Goal: Information Seeking & Learning: Learn about a topic

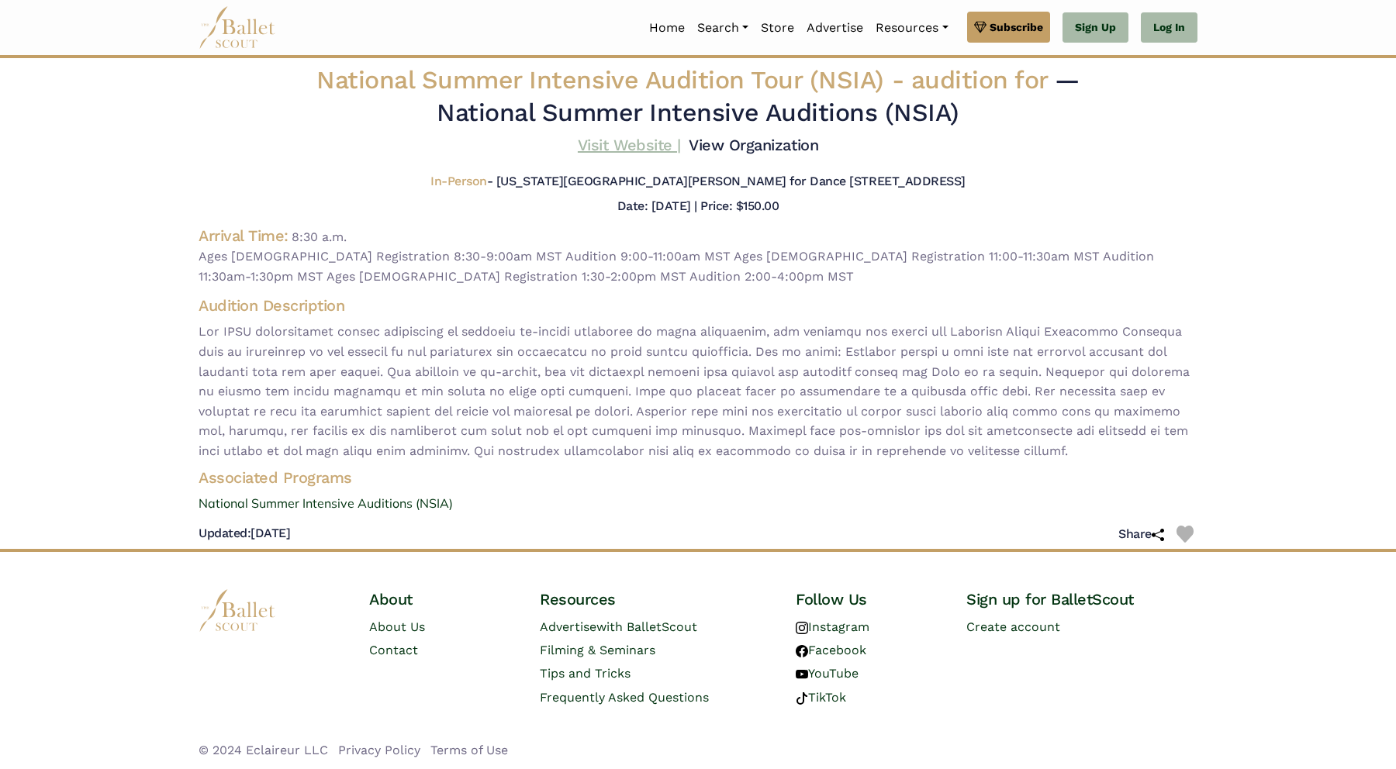
click at [622, 144] on link "Visit Website |" at bounding box center [629, 145] width 103 height 19
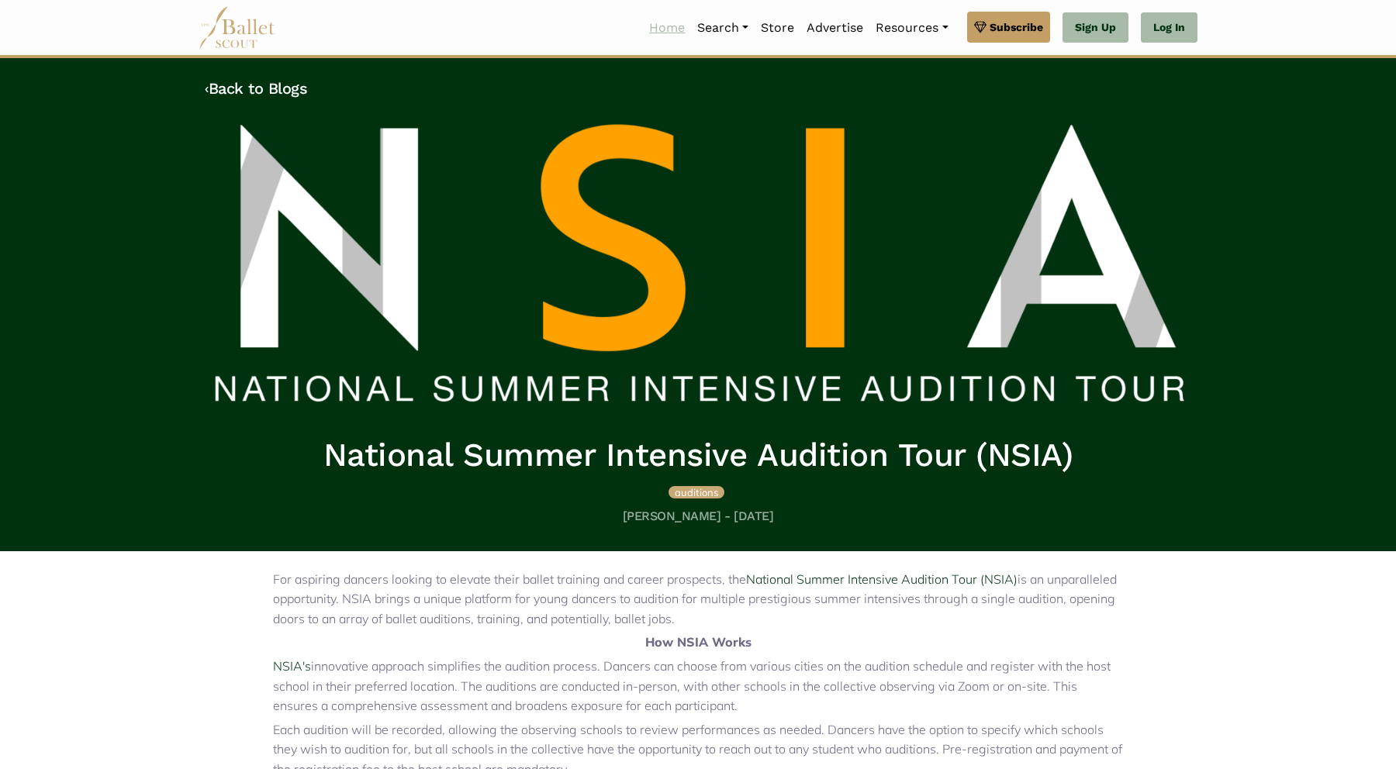
click at [668, 28] on link "Home" at bounding box center [667, 28] width 48 height 33
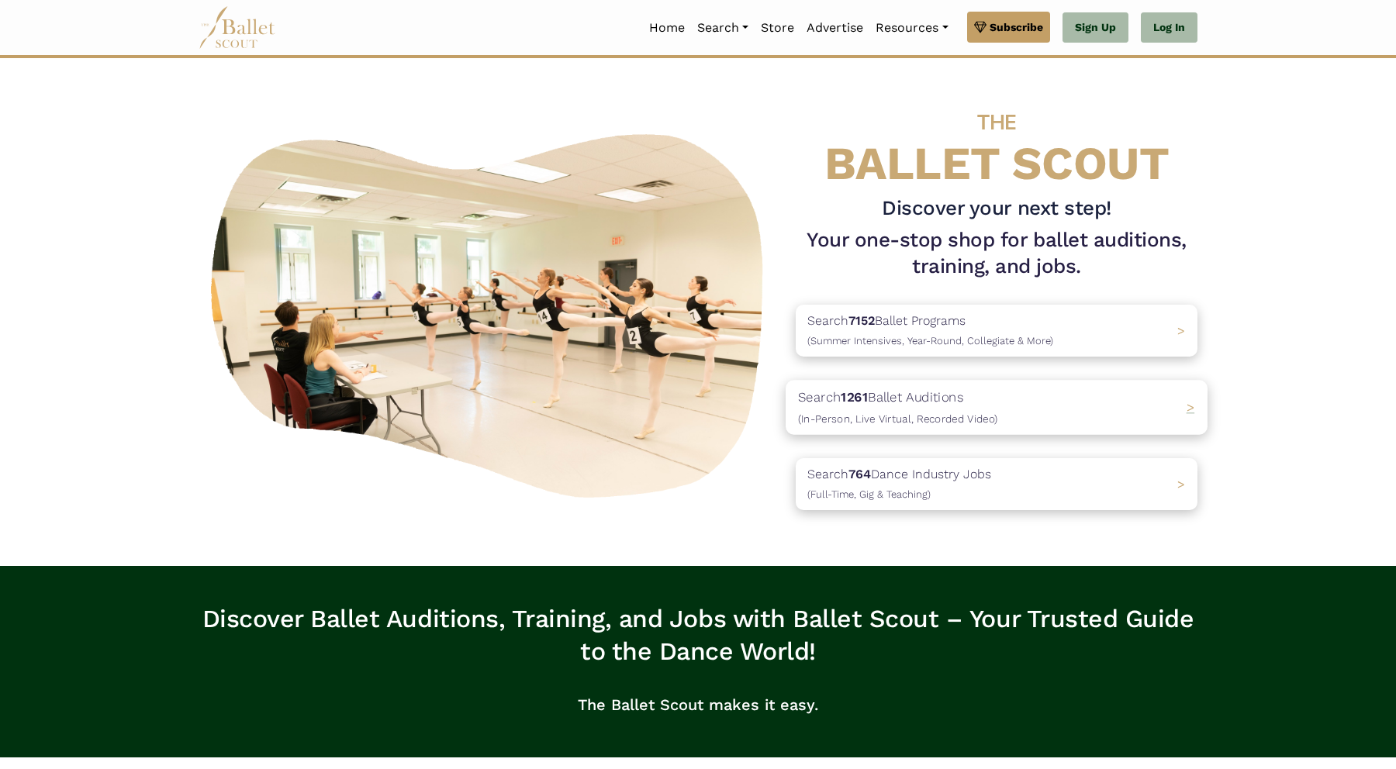
click at [1184, 410] on div "Search 1261 Ballet Auditions (In-Person, Live Virtual, Recorded Video) >" at bounding box center [997, 407] width 422 height 54
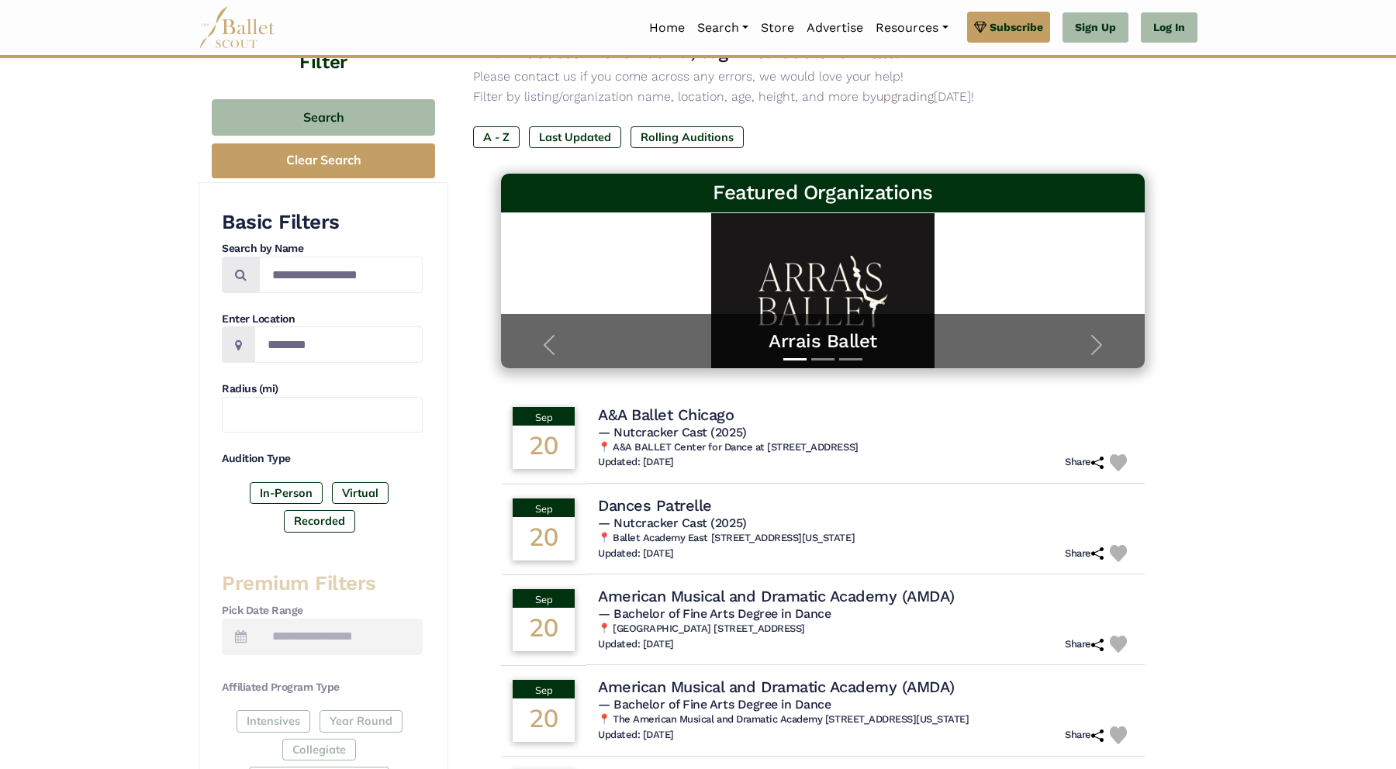
scroll to position [236, 0]
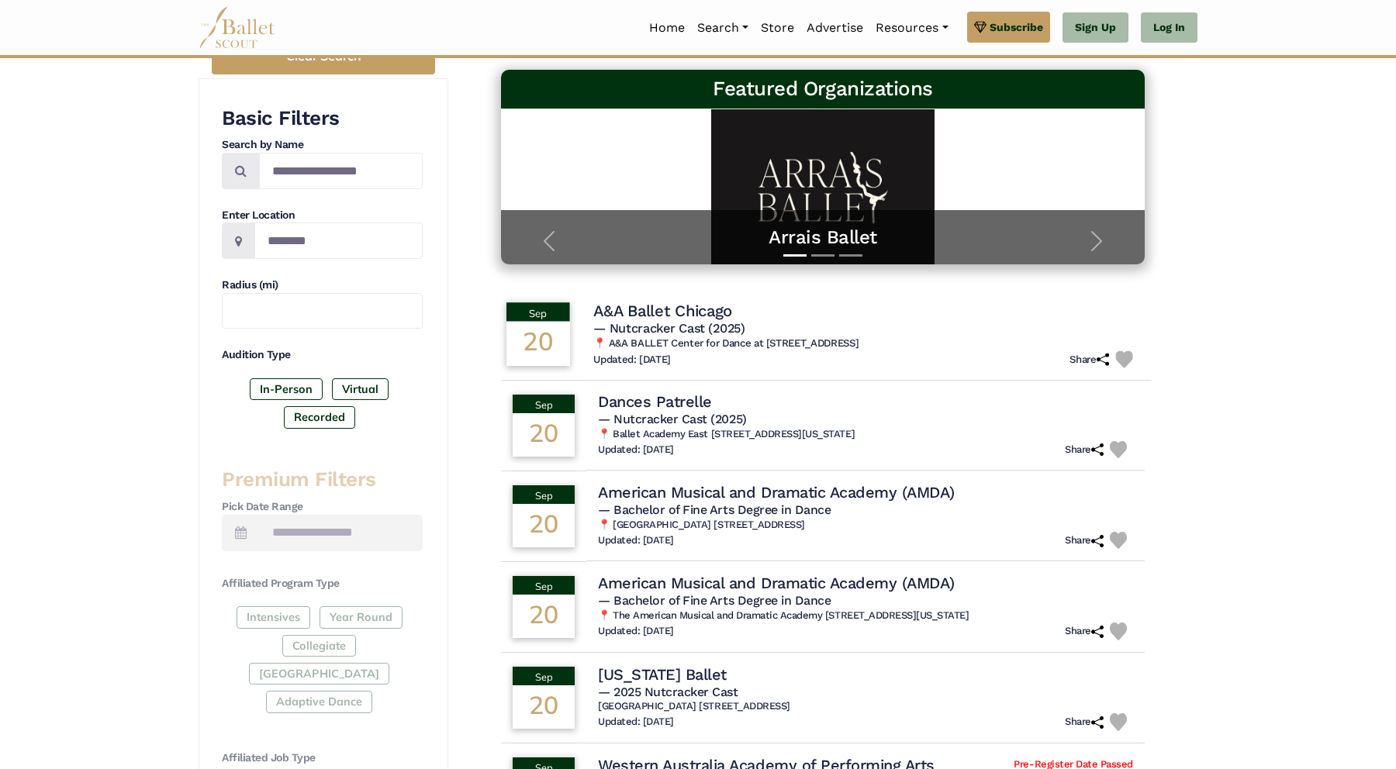
click at [676, 310] on h4 "A&A Ballet Chicago" at bounding box center [662, 310] width 139 height 21
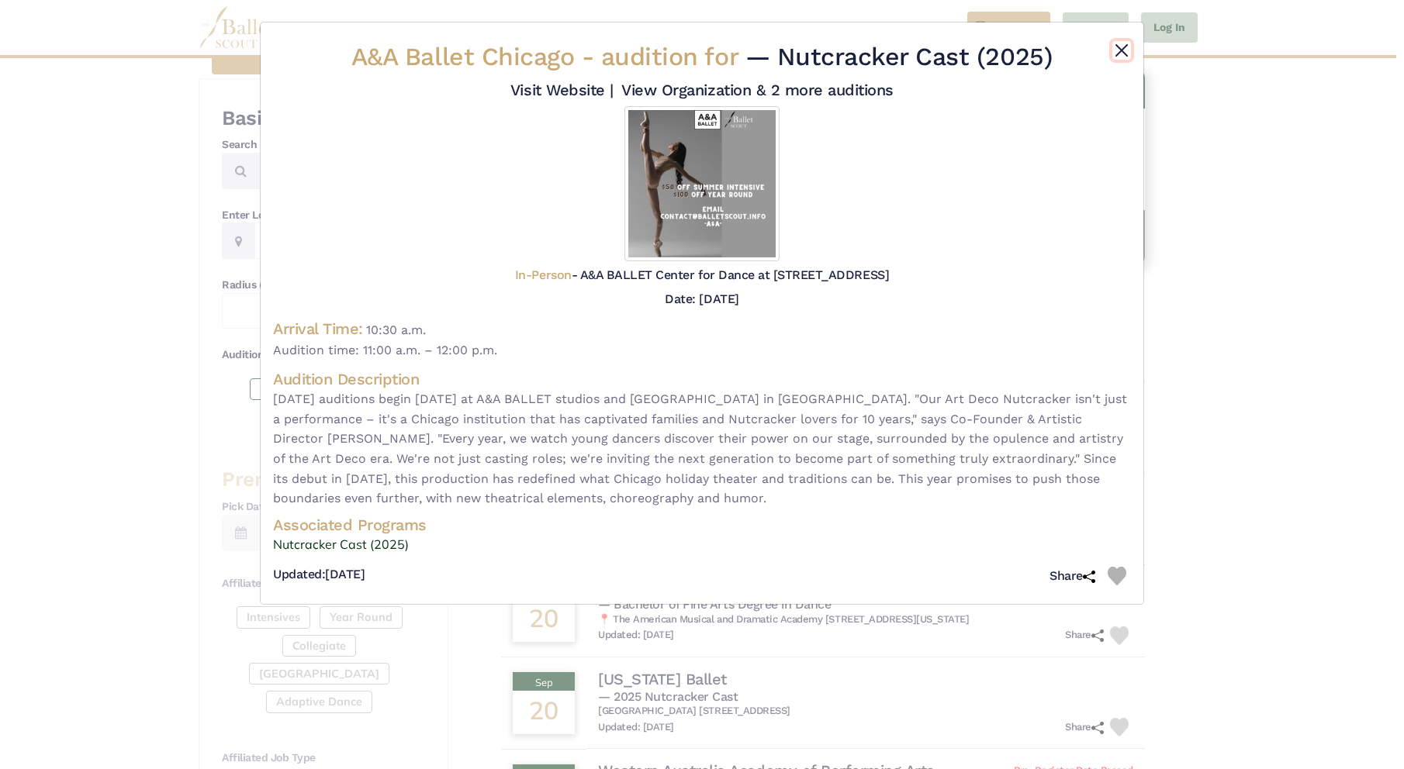
click at [1124, 50] on button "Close" at bounding box center [1121, 50] width 19 height 19
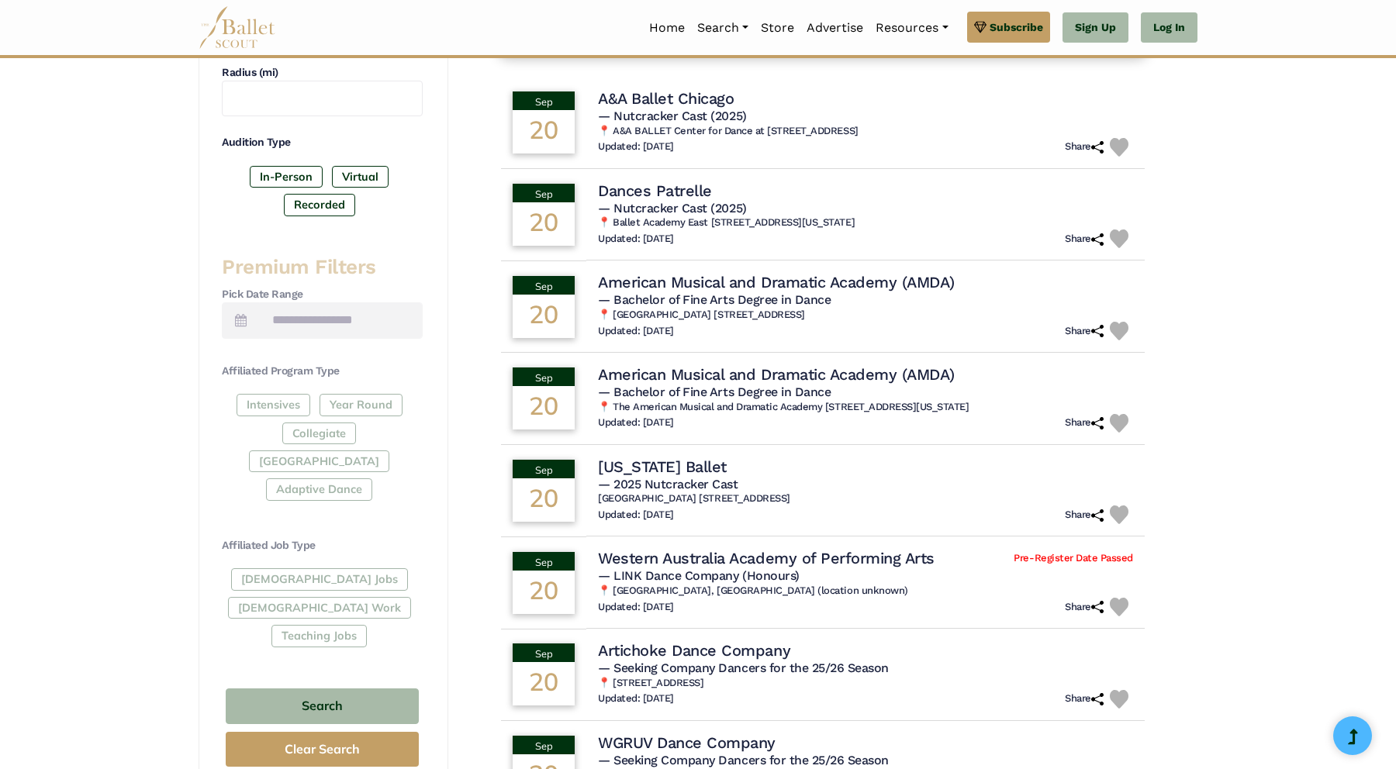
scroll to position [518, 0]
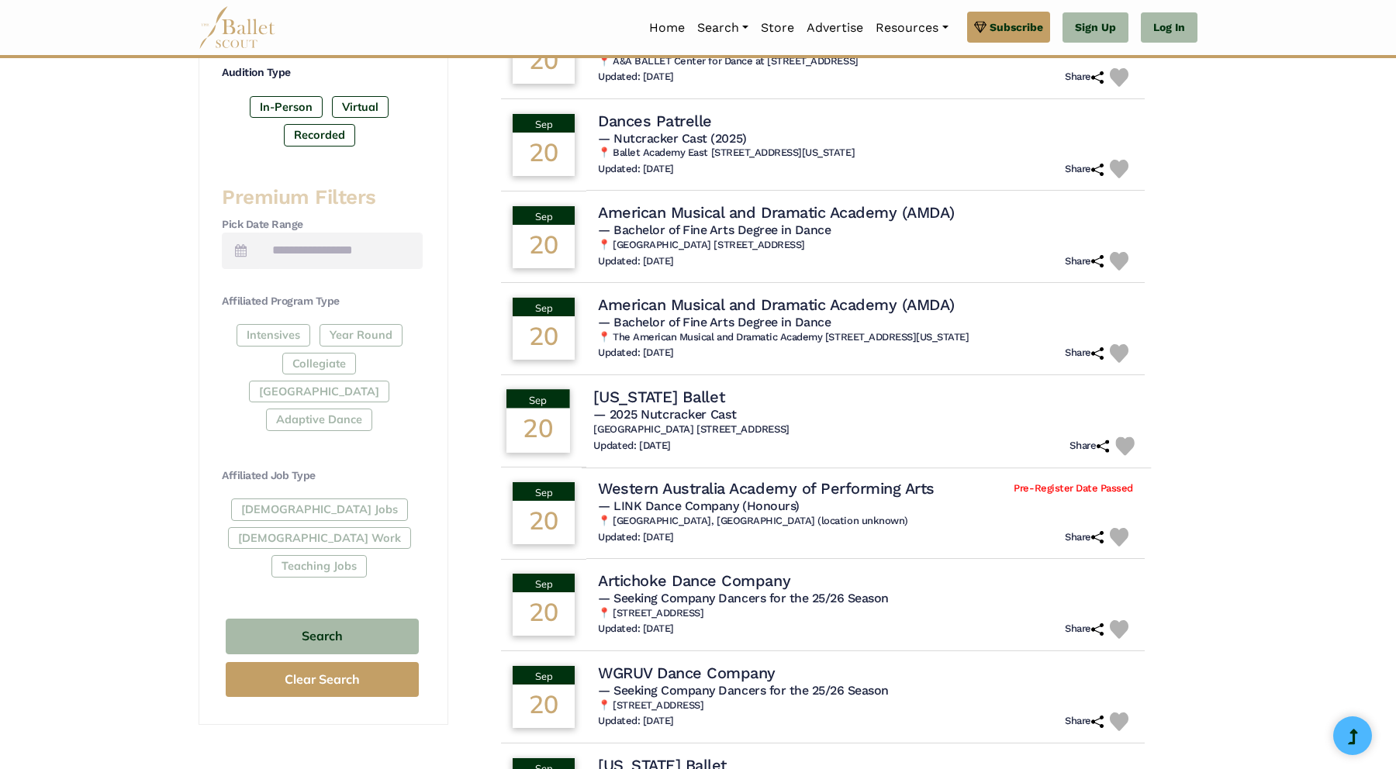
click at [662, 396] on h4 "[US_STATE] Ballet" at bounding box center [658, 396] width 131 height 21
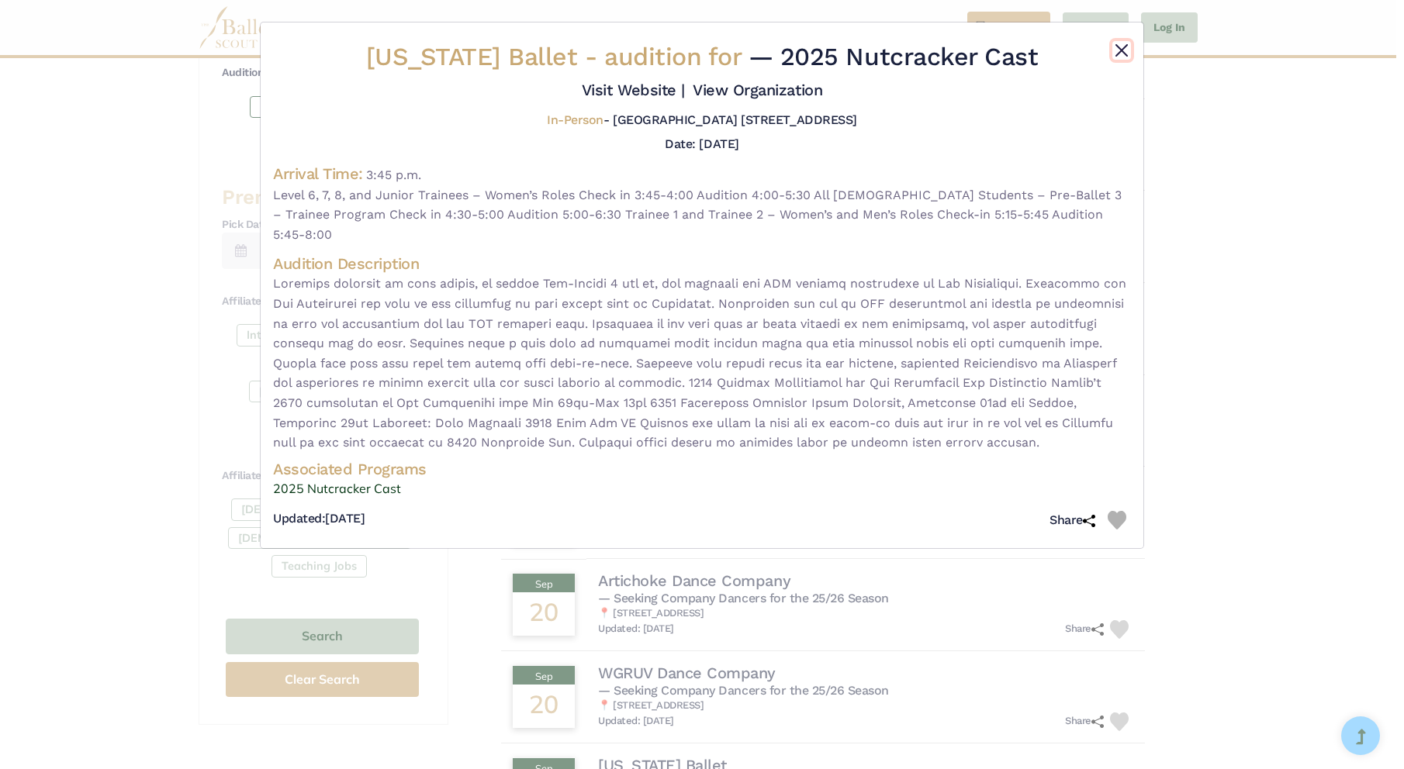
click at [1122, 49] on button "Close" at bounding box center [1121, 50] width 19 height 19
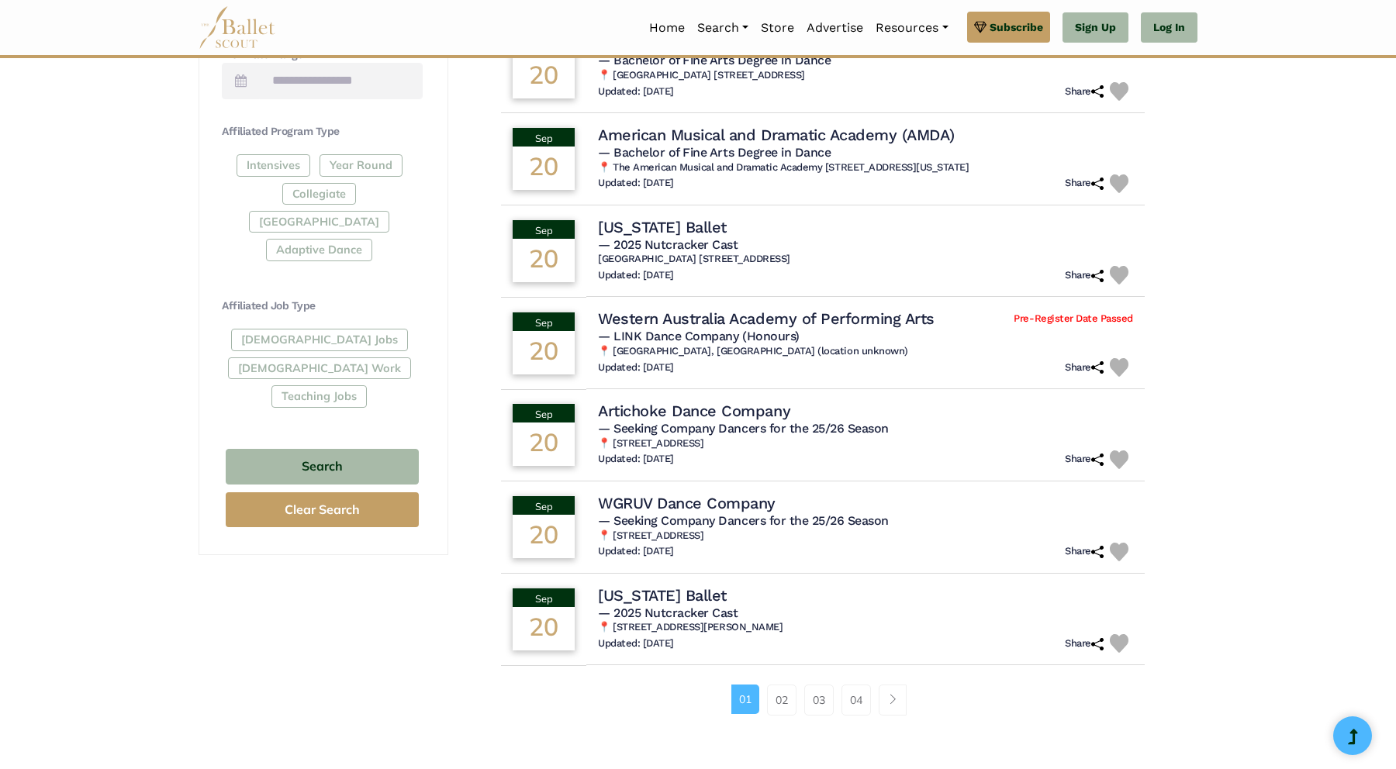
scroll to position [707, 0]
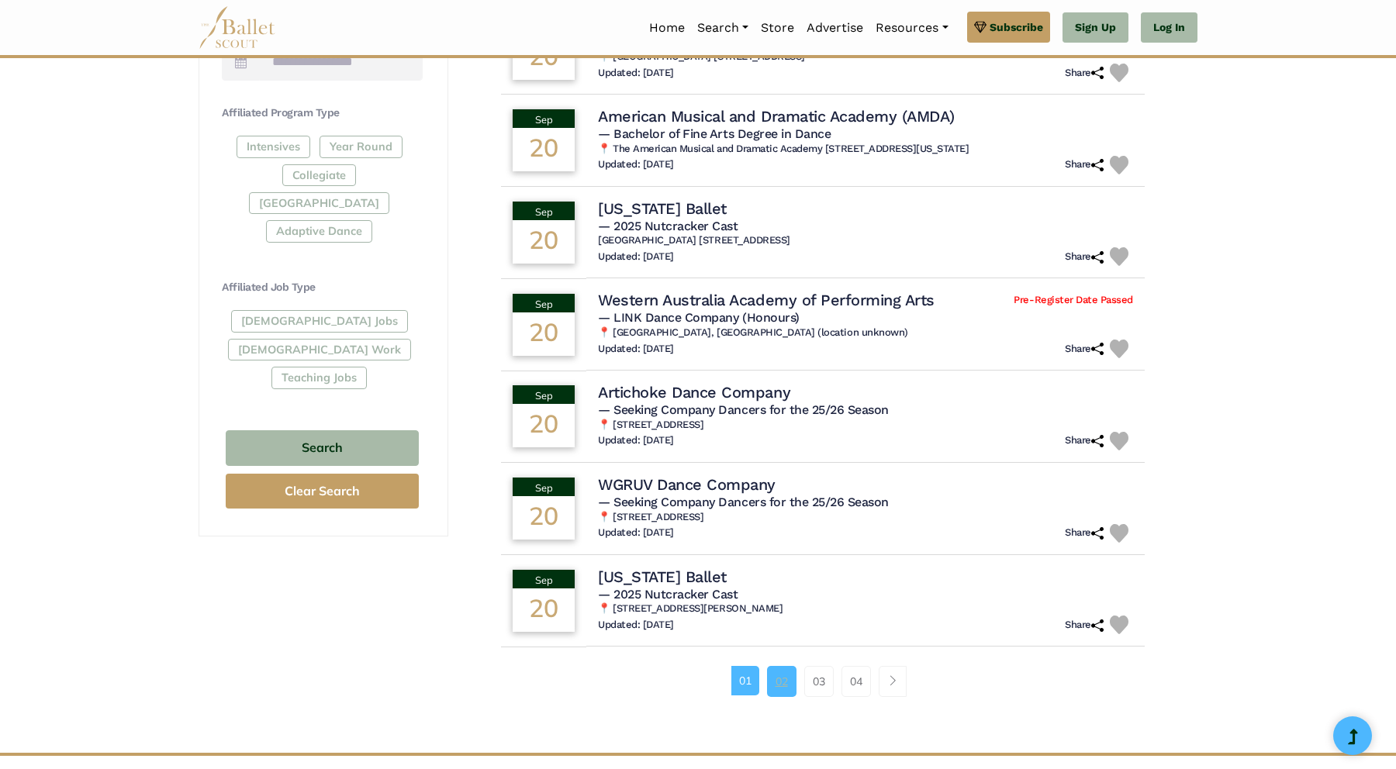
click at [787, 679] on link "02" at bounding box center [781, 681] width 29 height 31
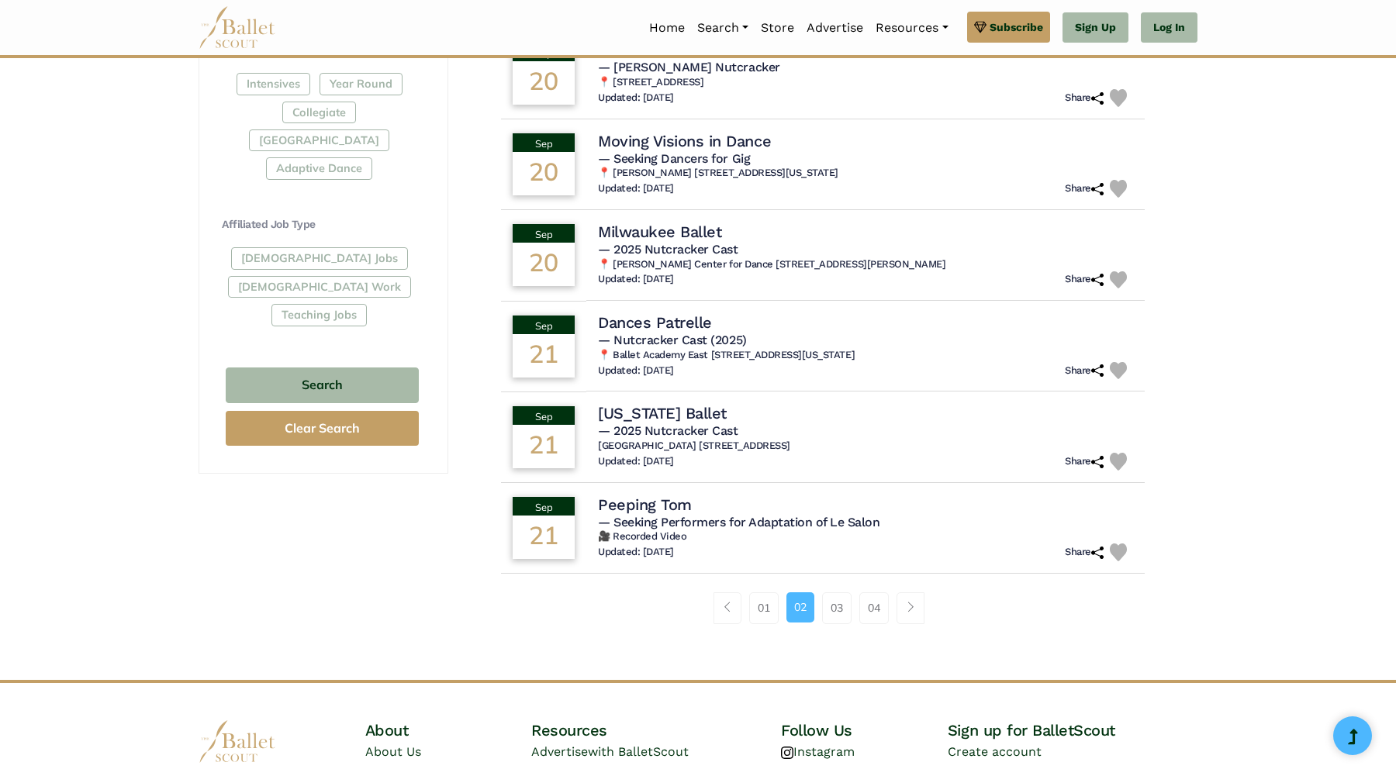
scroll to position [773, 0]
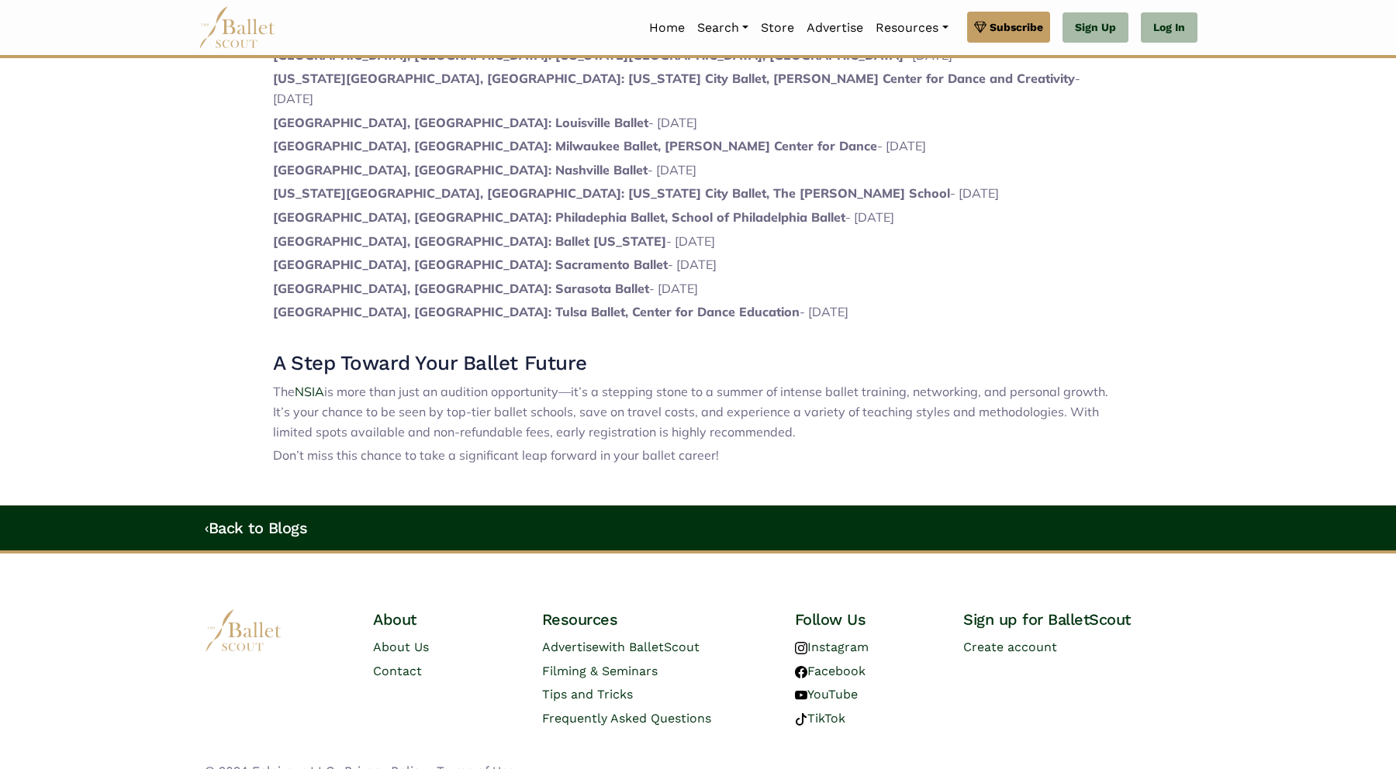
scroll to position [1262, 0]
